Goal: Task Accomplishment & Management: Manage account settings

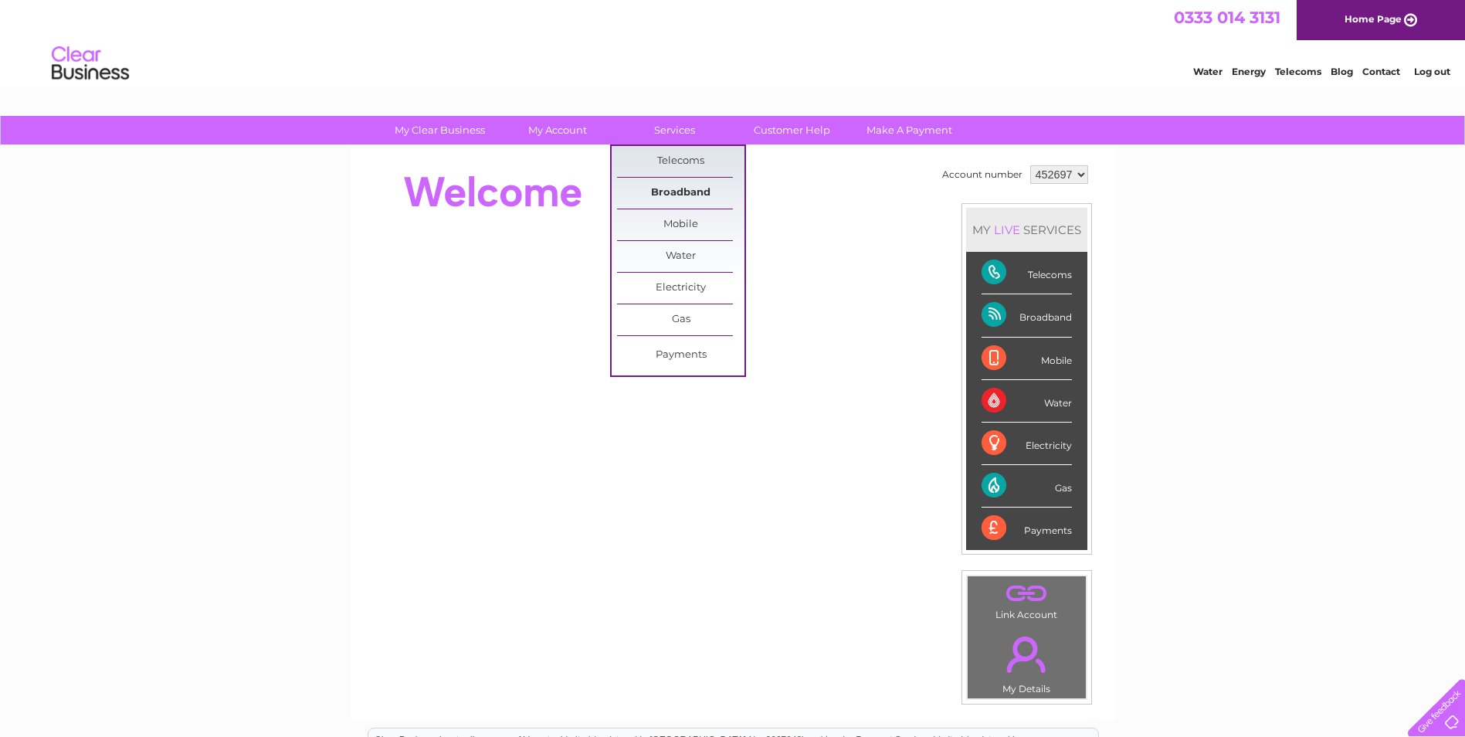
click at [669, 191] on link "Broadband" at bounding box center [680, 193] width 127 height 31
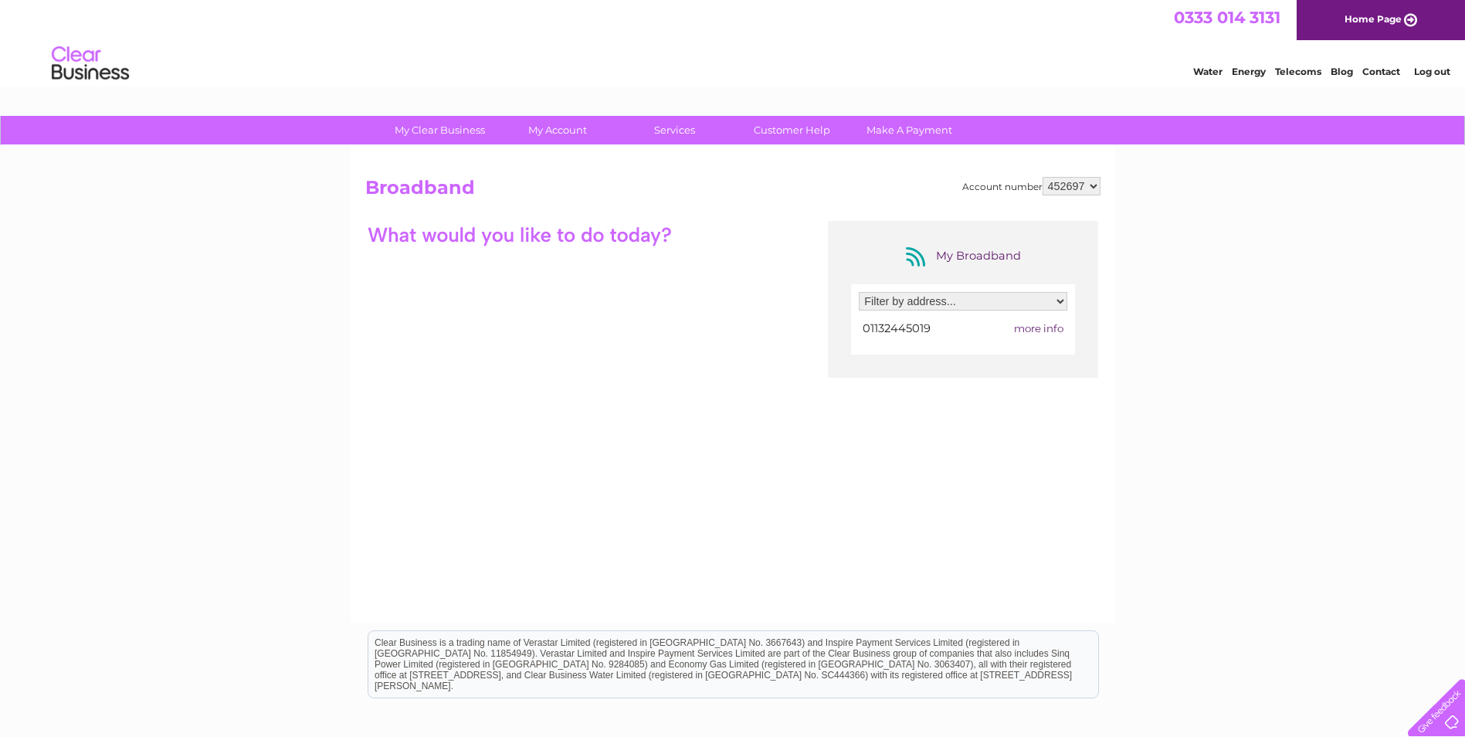
click at [1062, 307] on select "Filter by address... 53 Great George Street, Leeds, West Yorkshire, LS1 3BB" at bounding box center [963, 301] width 208 height 19
click at [1113, 297] on div "Account number 452697 Broadband My Broadband Filter by address... 53 Great Geor…" at bounding box center [733, 384] width 764 height 476
click at [1035, 327] on span "more info" at bounding box center [1038, 328] width 49 height 12
click at [1035, 325] on span "more info" at bounding box center [1038, 328] width 49 height 12
click at [1025, 330] on span "more info" at bounding box center [1038, 328] width 49 height 12
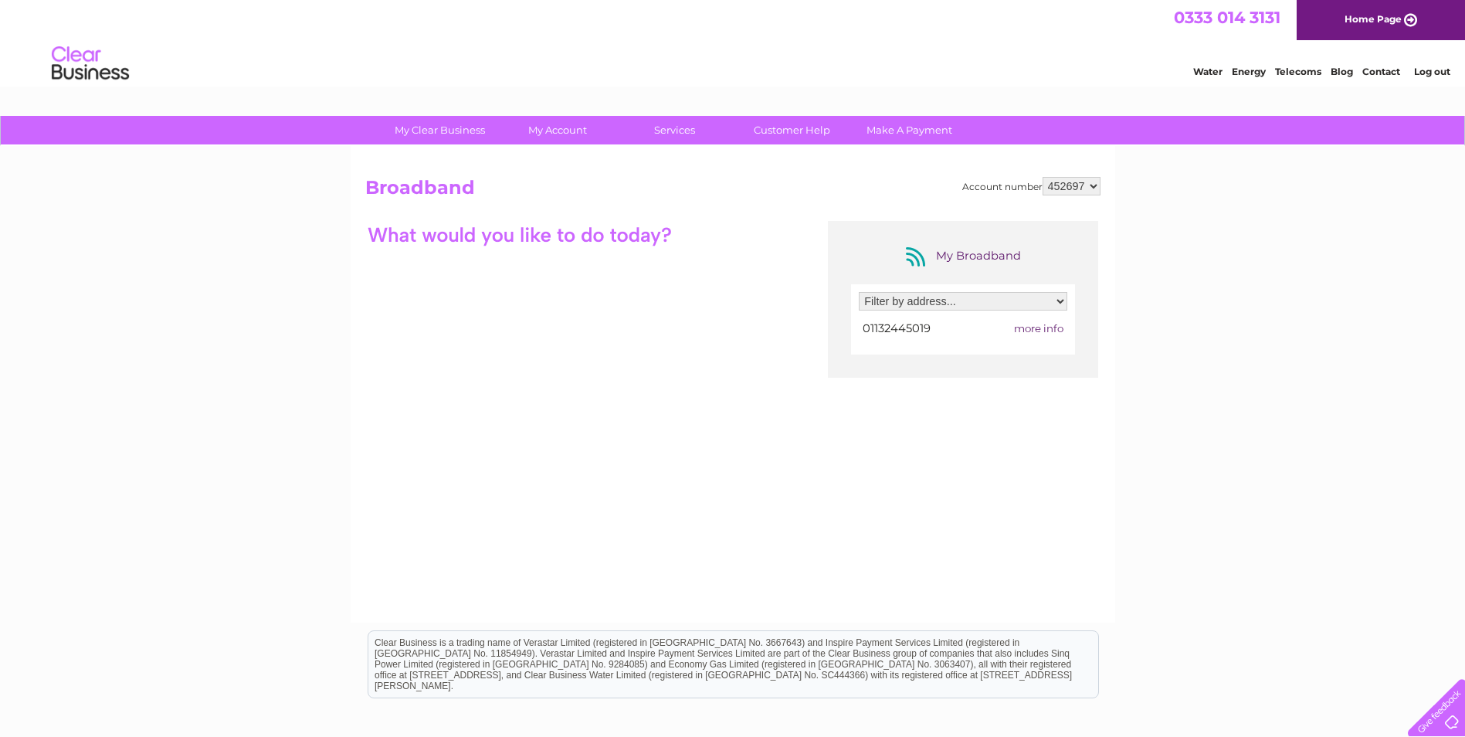
click at [536, 236] on div at bounding box center [519, 234] width 309 height 27
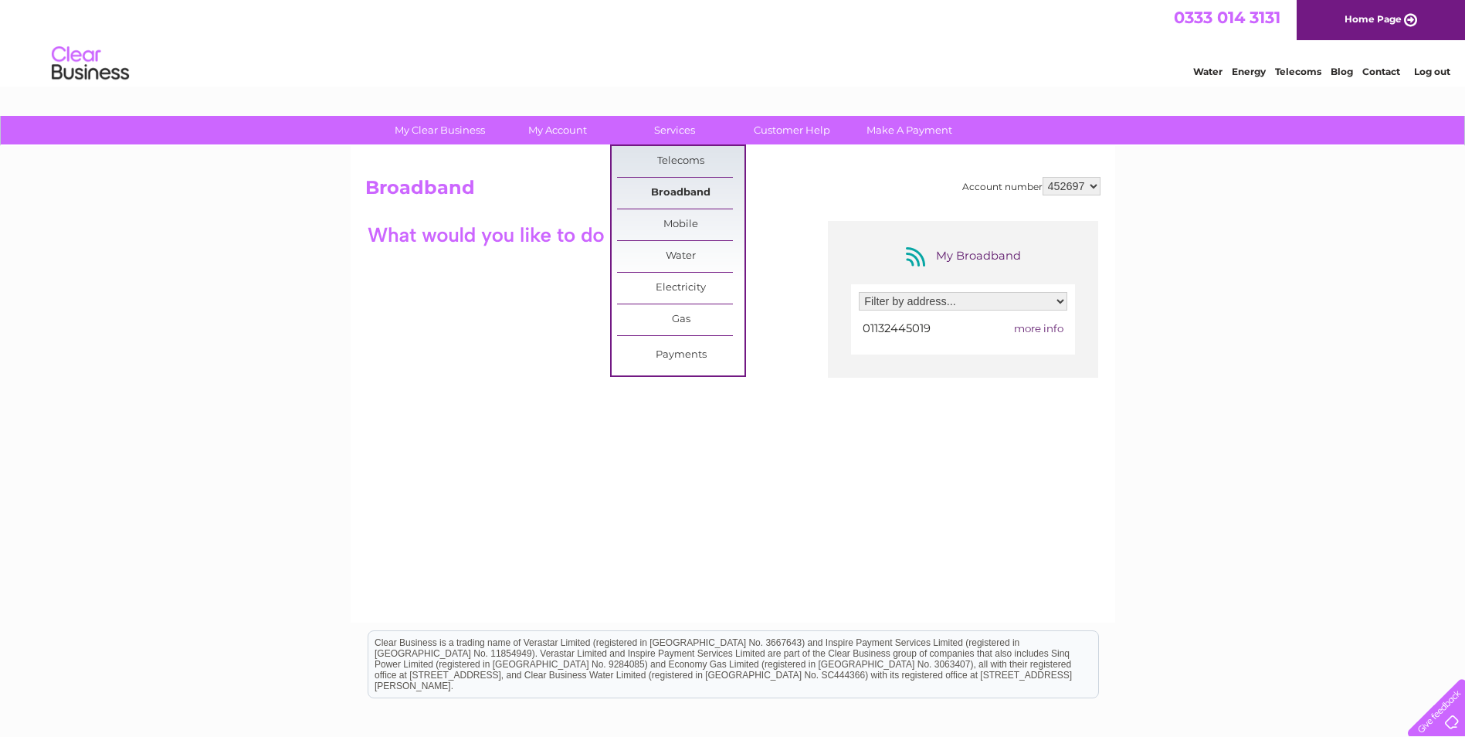
click at [687, 193] on link "Broadband" at bounding box center [680, 193] width 127 height 31
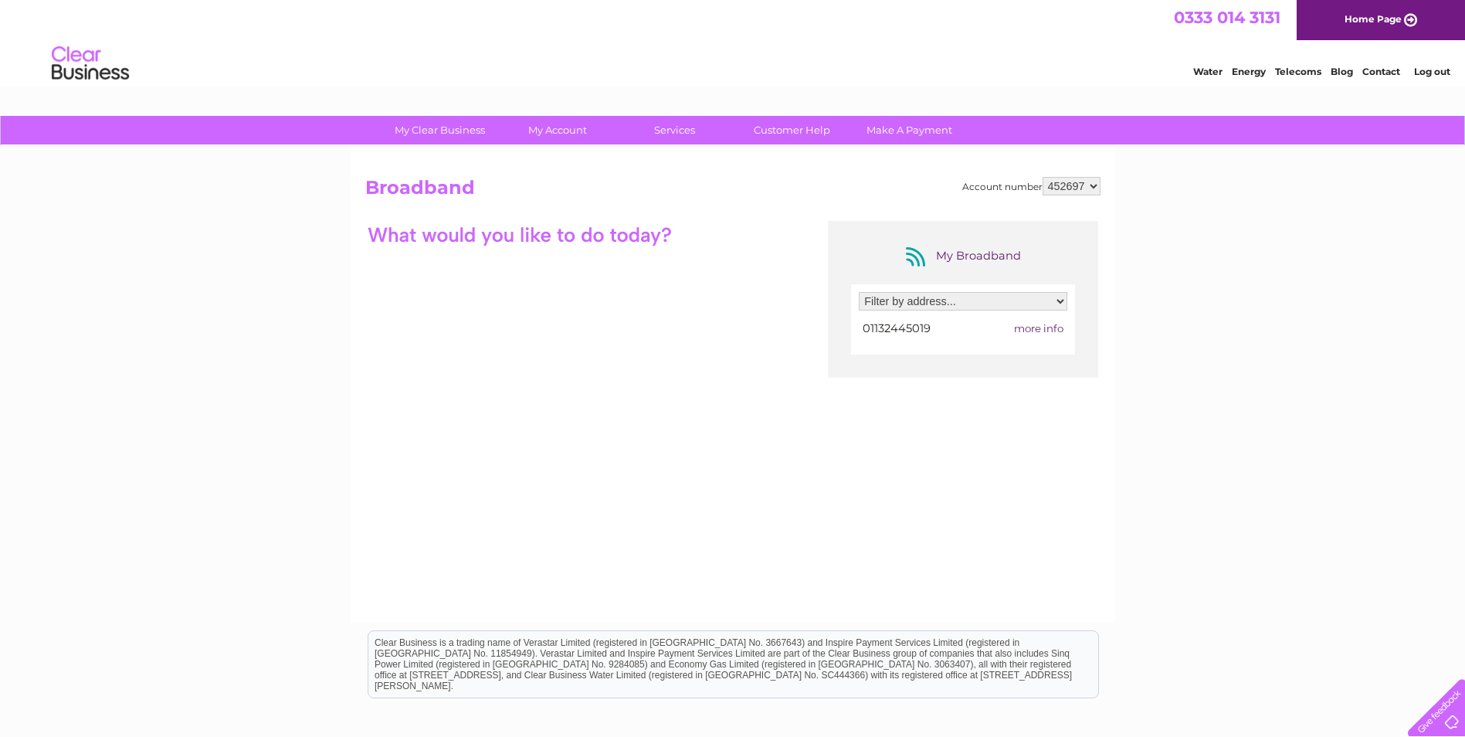
click at [975, 252] on div "My Broadband" at bounding box center [963, 256] width 124 height 25
select select "2423846"
click at [859, 292] on select "Filter by address... 53 Great George Street, Leeds, West Yorkshire, LS1 3BB" at bounding box center [963, 301] width 208 height 19
click at [907, 330] on span "01132445019" at bounding box center [896, 328] width 68 height 14
click at [1051, 330] on span "more info" at bounding box center [1038, 328] width 49 height 12
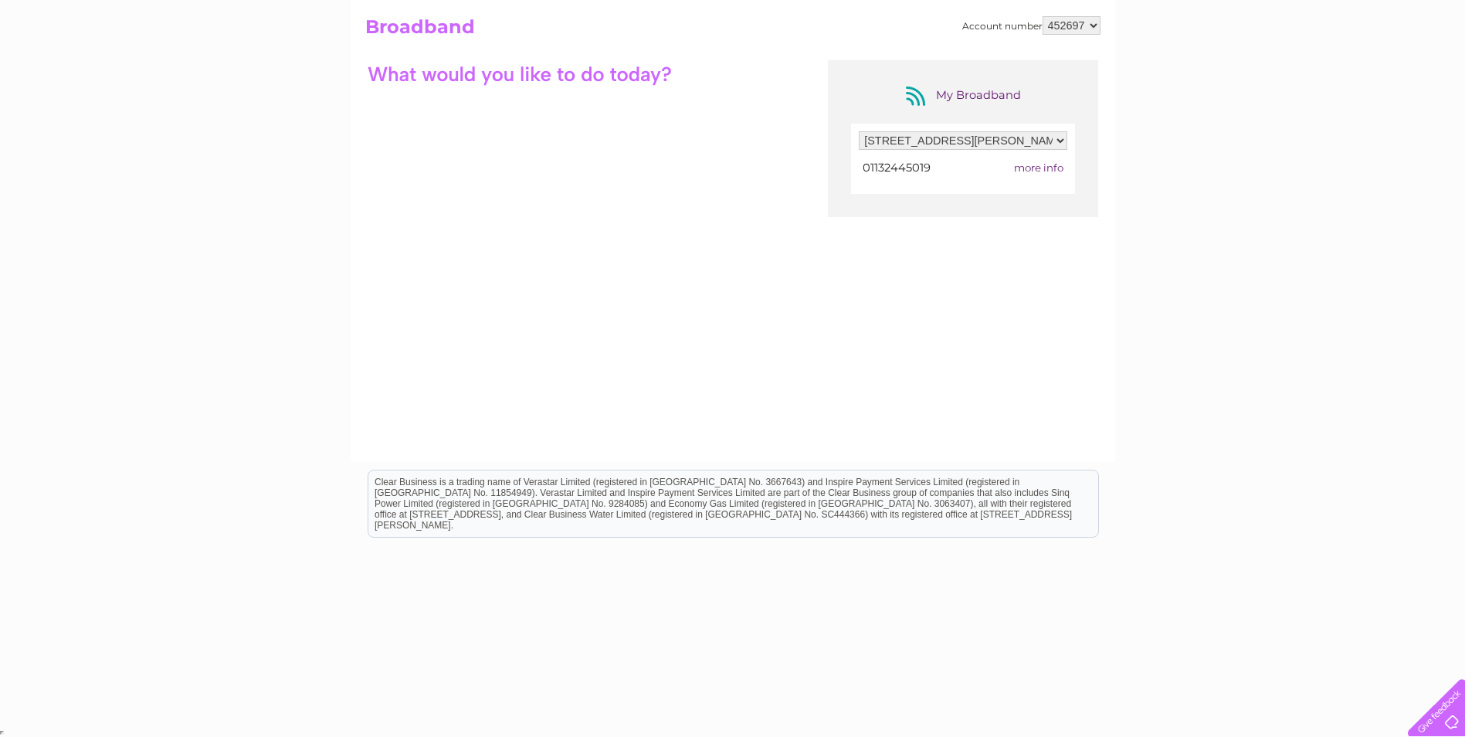
scroll to position [161, 0]
click at [440, 487] on div "Clear Business is a trading name of Verastar Limited (registered in [GEOGRAPHIC…" at bounding box center [733, 502] width 730 height 66
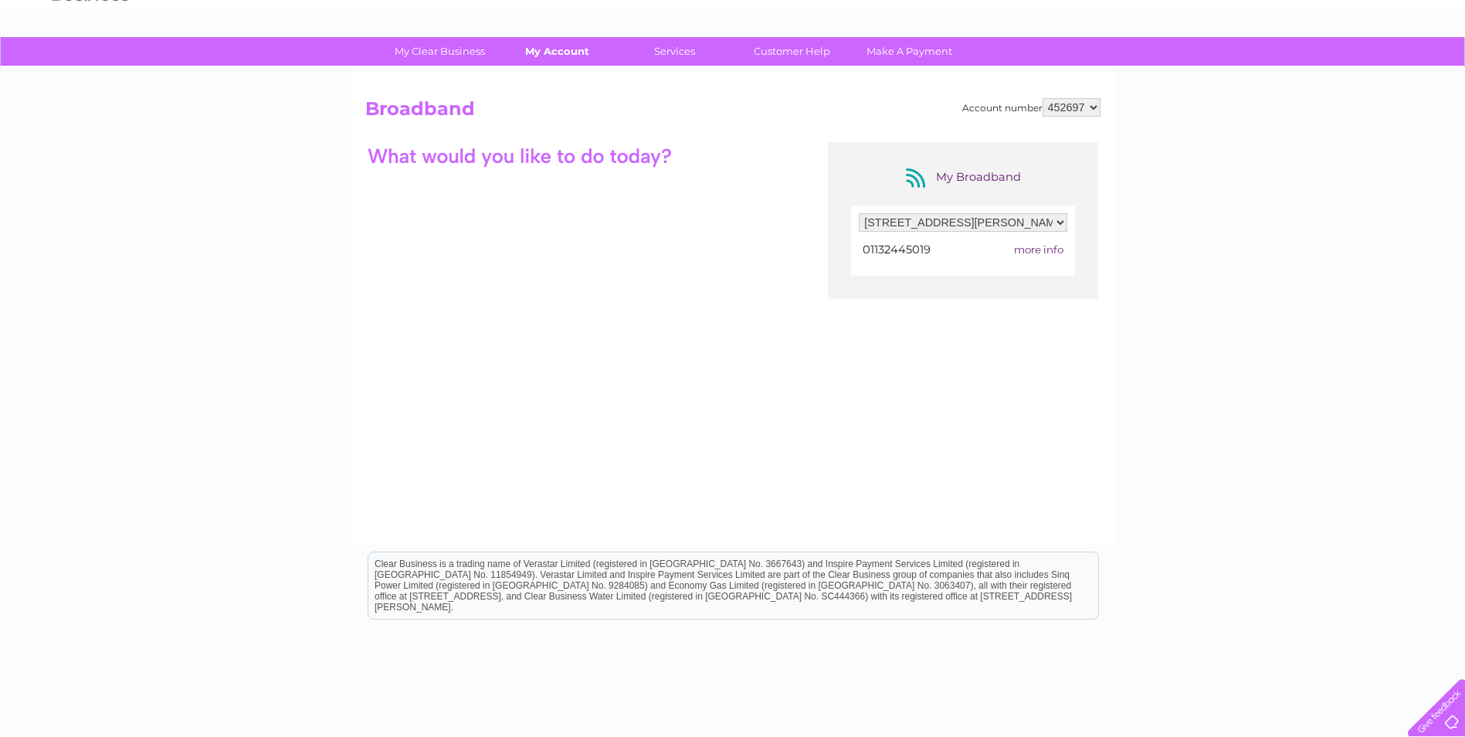
scroll to position [0, 0]
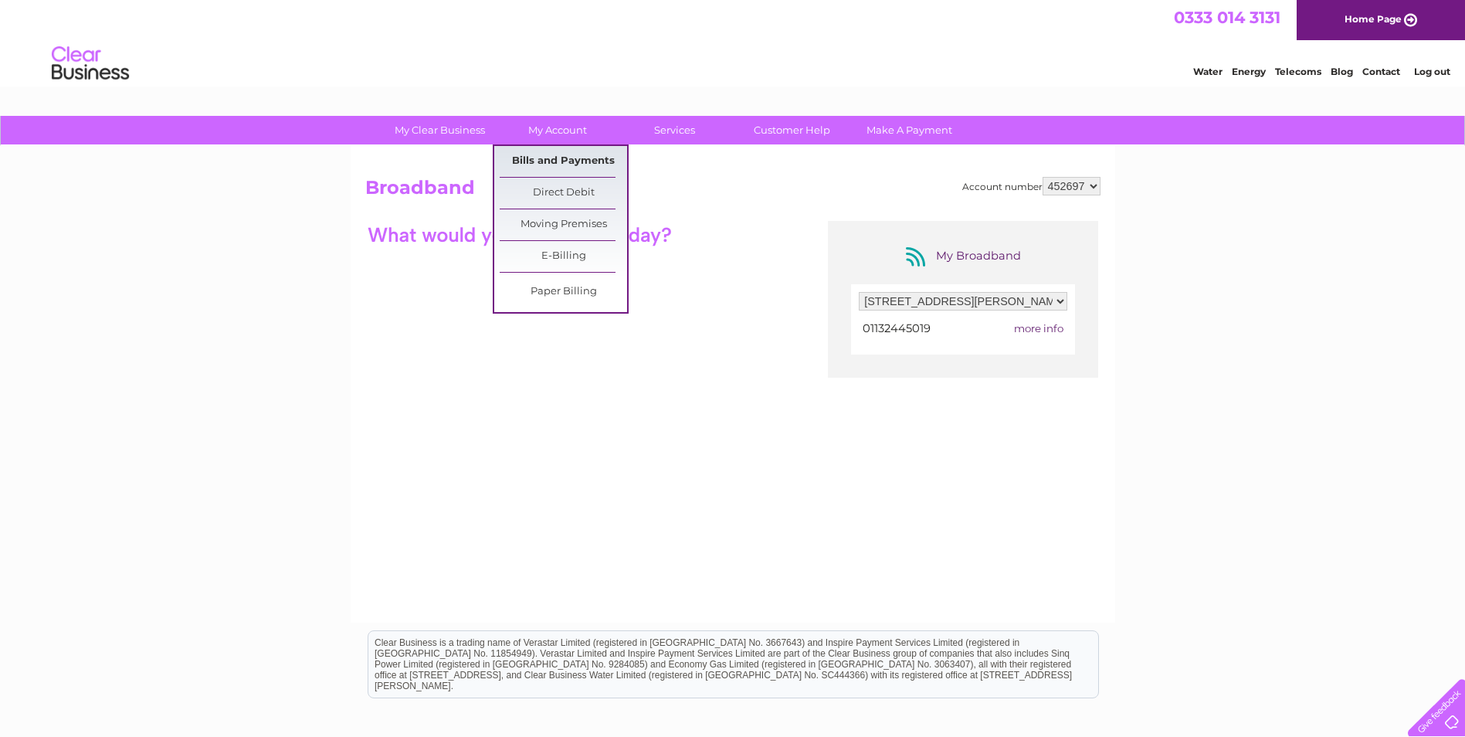
click at [573, 167] on link "Bills and Payments" at bounding box center [563, 161] width 127 height 31
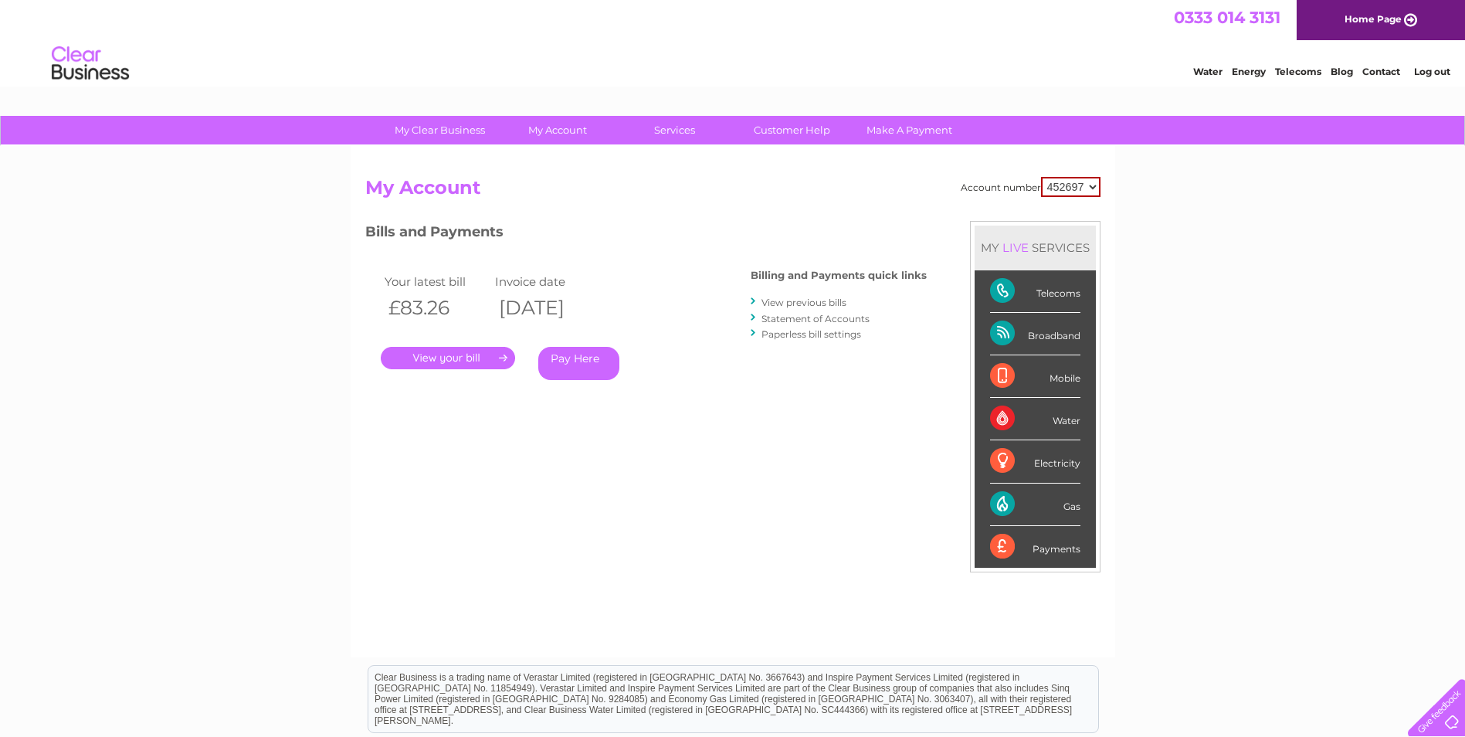
click at [445, 363] on link "." at bounding box center [448, 358] width 134 height 22
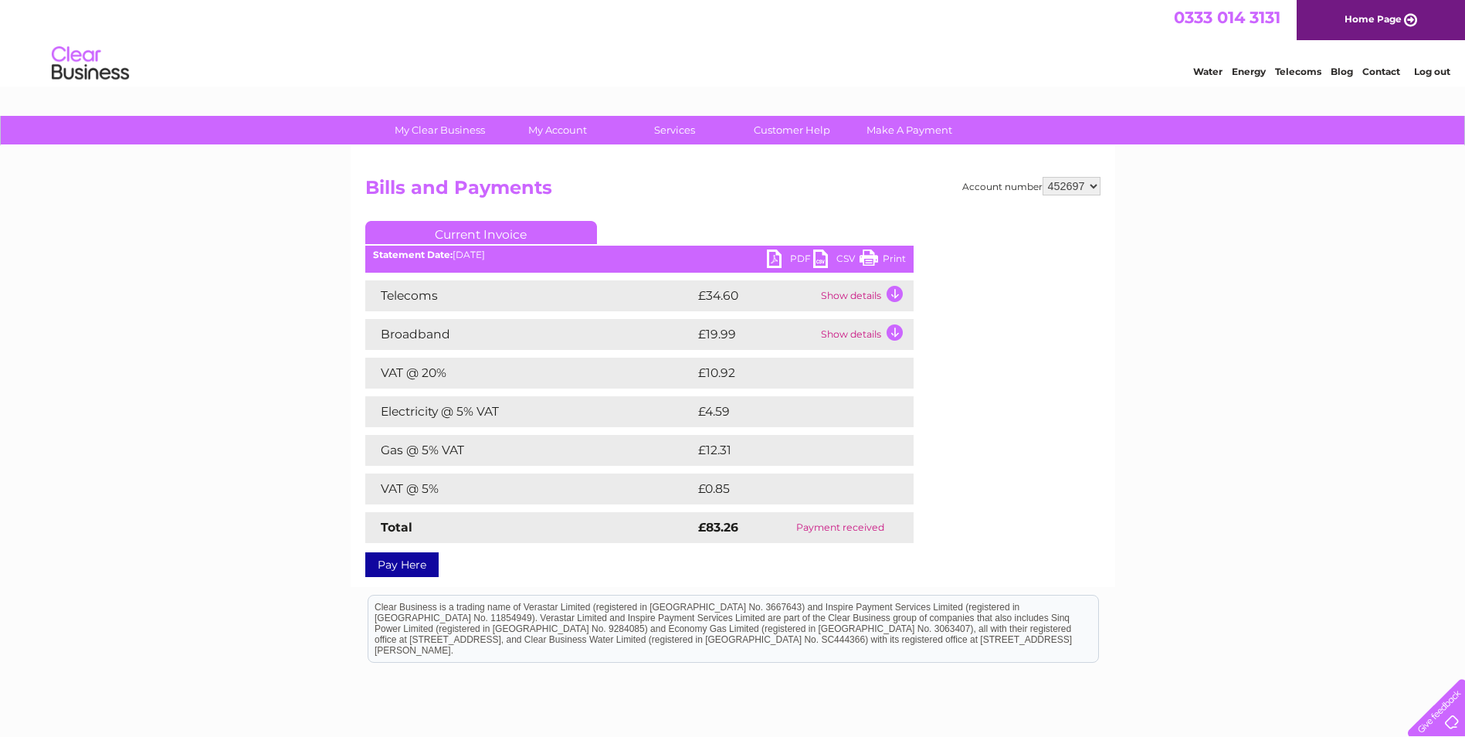
click at [866, 290] on td "Show details" at bounding box center [865, 295] width 97 height 31
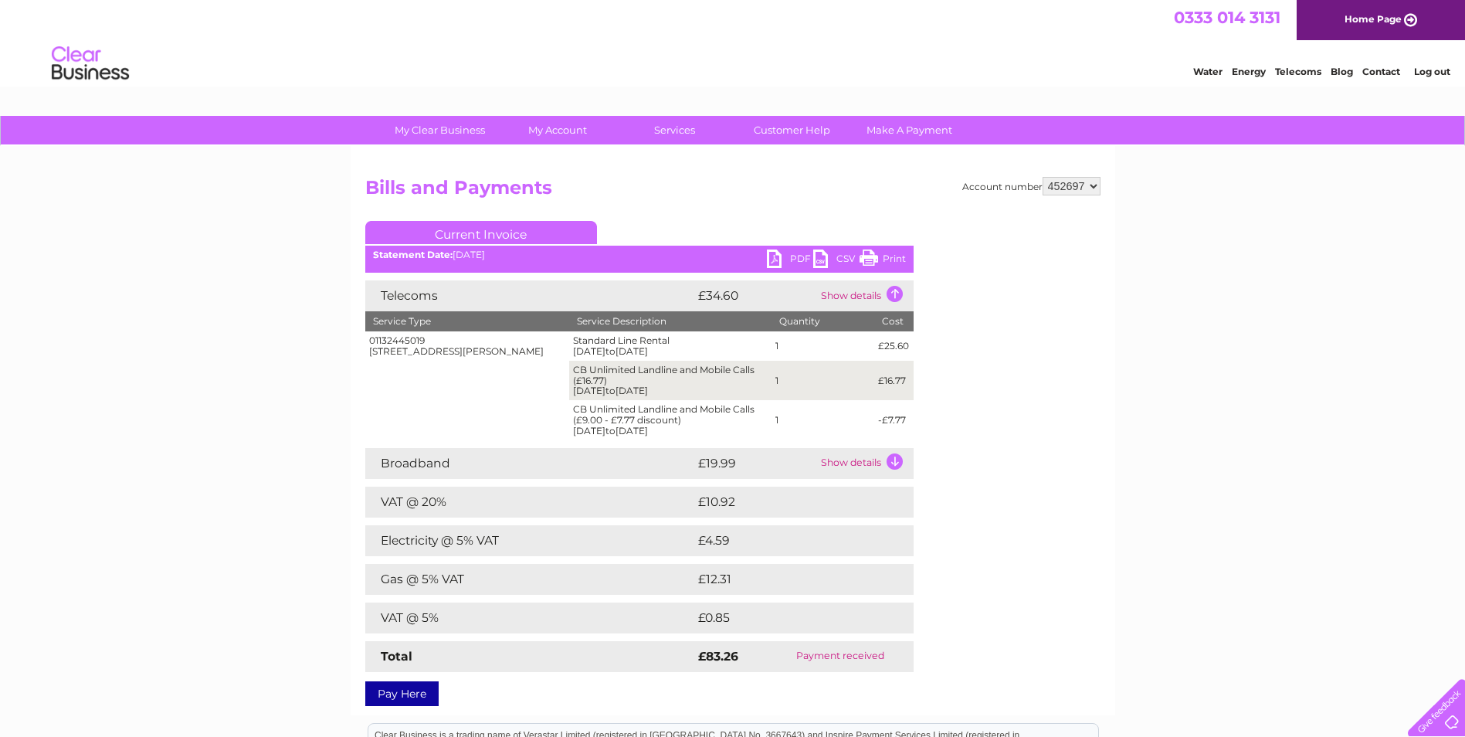
click at [896, 369] on td "£16.77" at bounding box center [893, 380] width 39 height 39
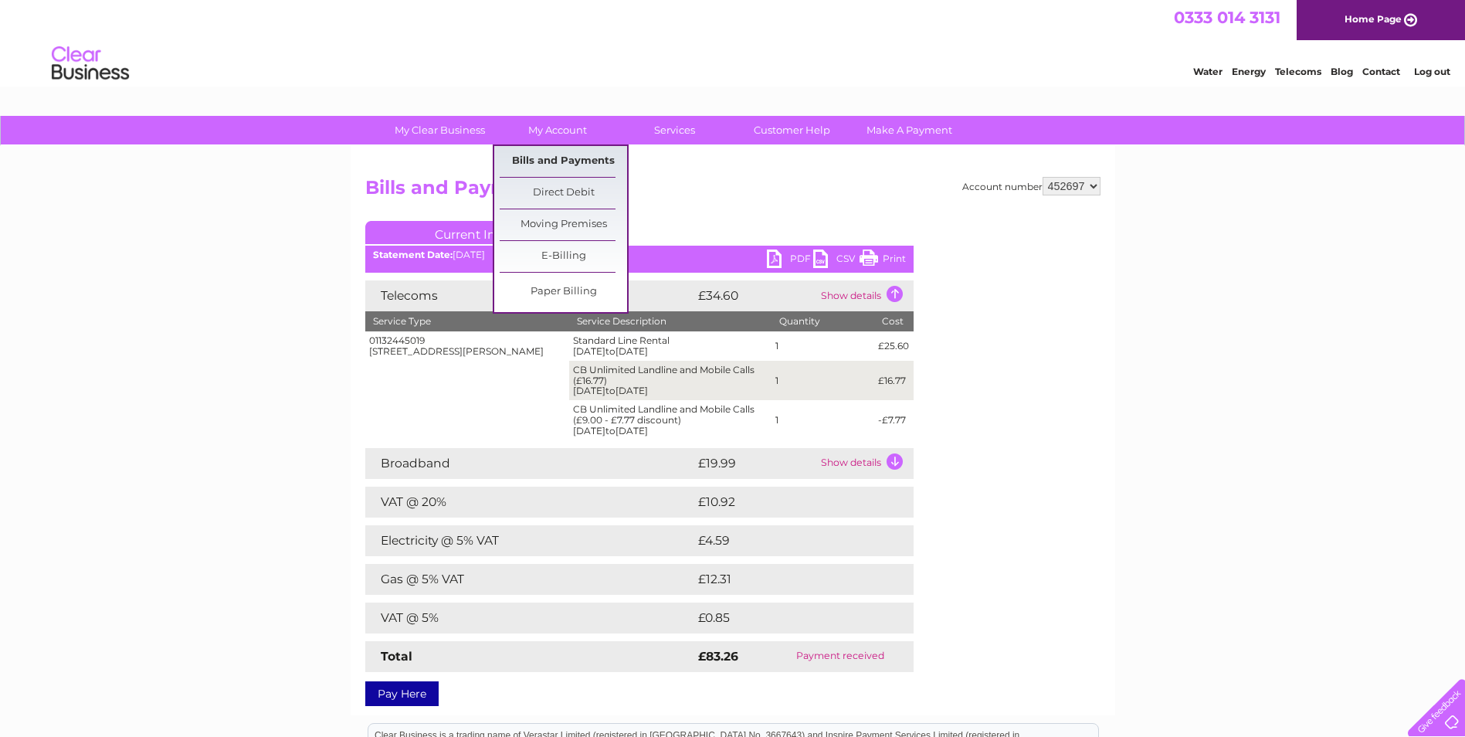
click at [562, 157] on link "Bills and Payments" at bounding box center [563, 161] width 127 height 31
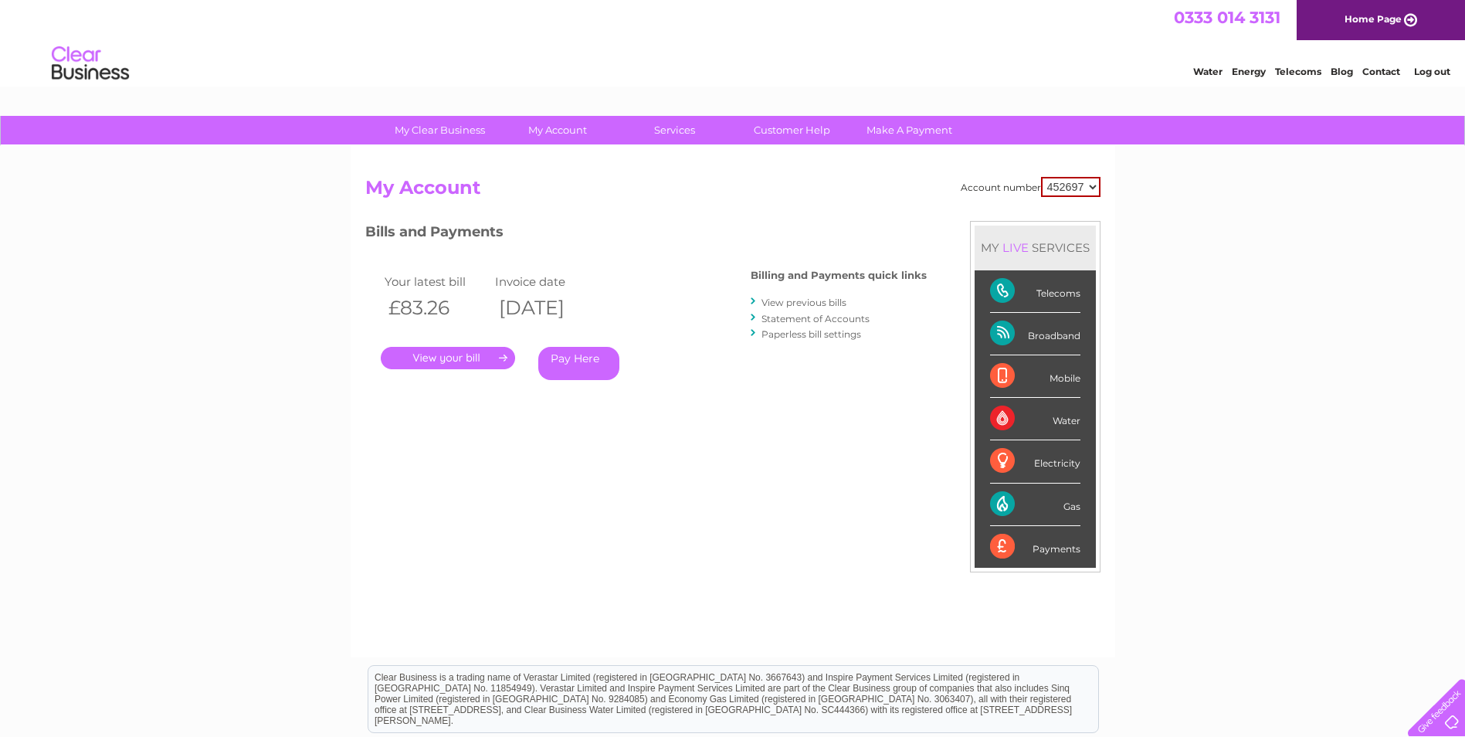
click at [795, 300] on link "View previous bills" at bounding box center [803, 302] width 85 height 12
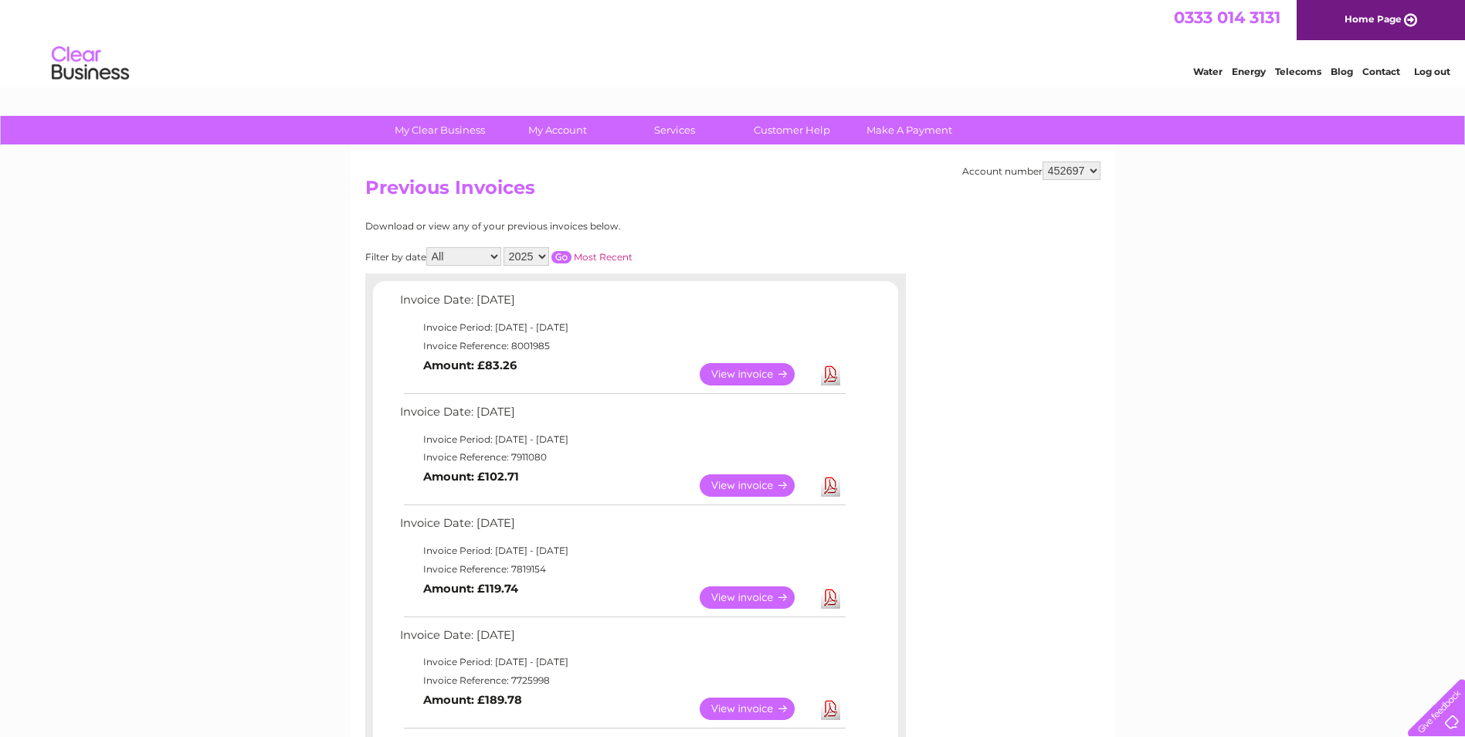
click at [747, 489] on link "View" at bounding box center [756, 485] width 113 height 22
